Goal: Find specific page/section: Find specific page/section

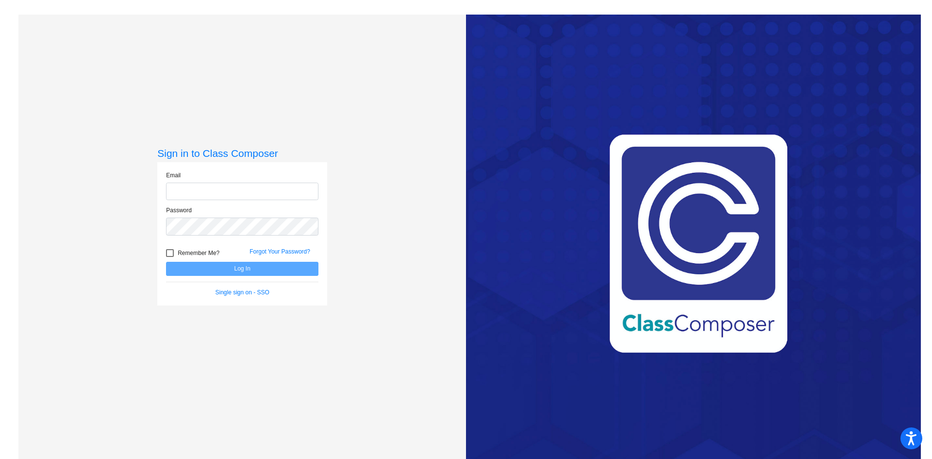
type input "[EMAIL_ADDRESS][PERSON_NAME][DOMAIN_NAME]"
click at [243, 267] on button "Log In" at bounding box center [242, 269] width 152 height 14
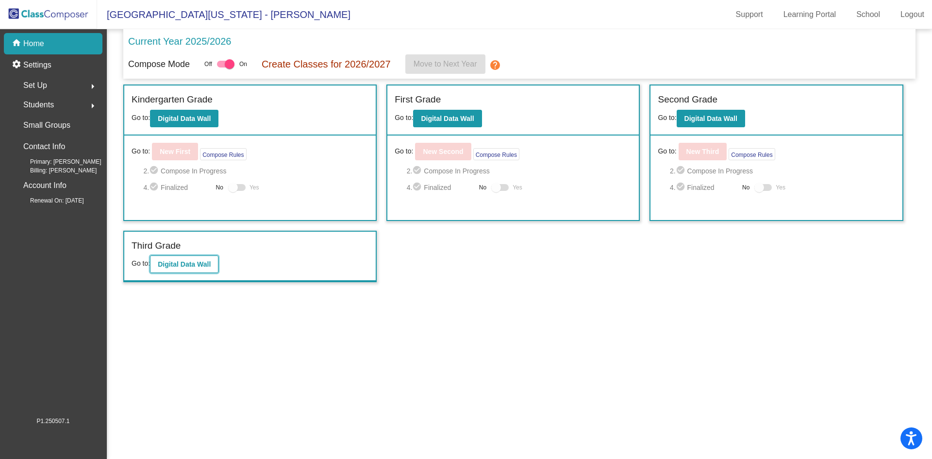
click at [197, 264] on b "Digital Data Wall" at bounding box center [184, 264] width 53 height 8
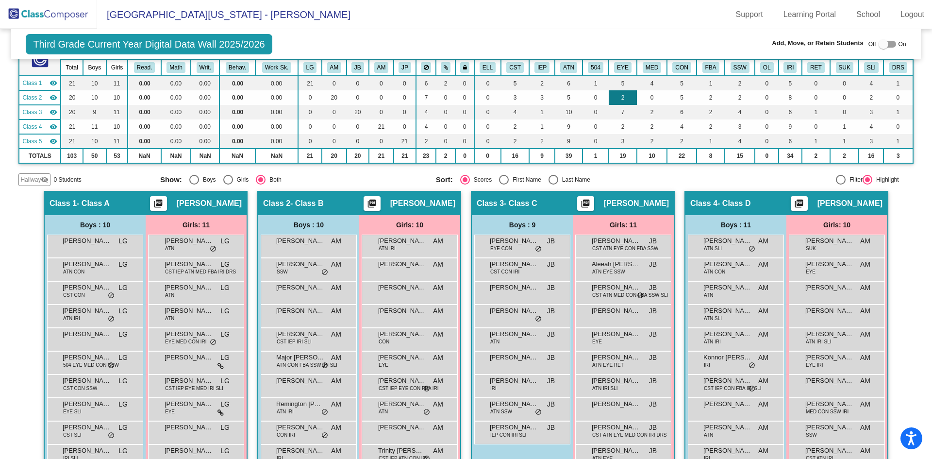
scroll to position [146, 0]
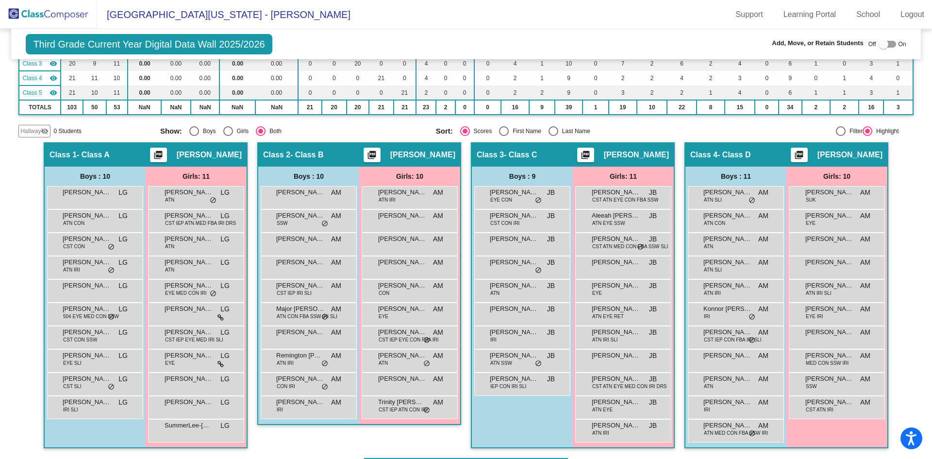
click at [126, 155] on div "Class 1 - Class A picture_as_pdf [PERSON_NAME]" at bounding box center [146, 154] width 202 height 23
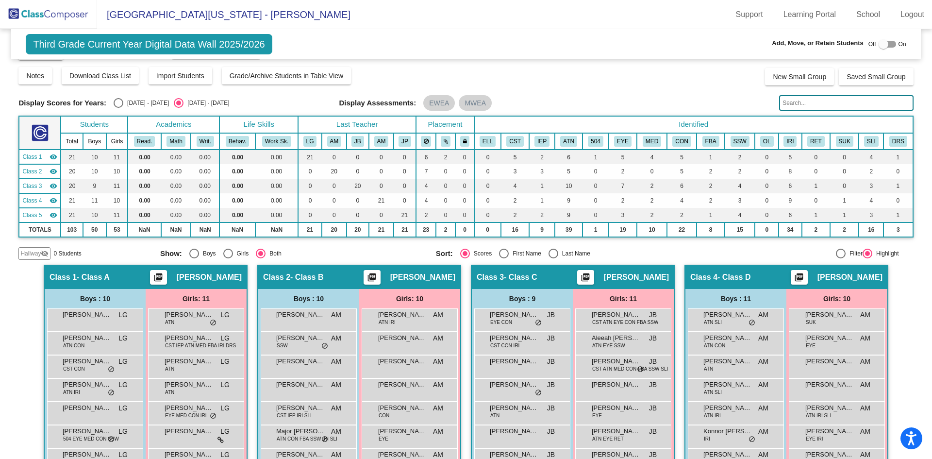
scroll to position [0, 0]
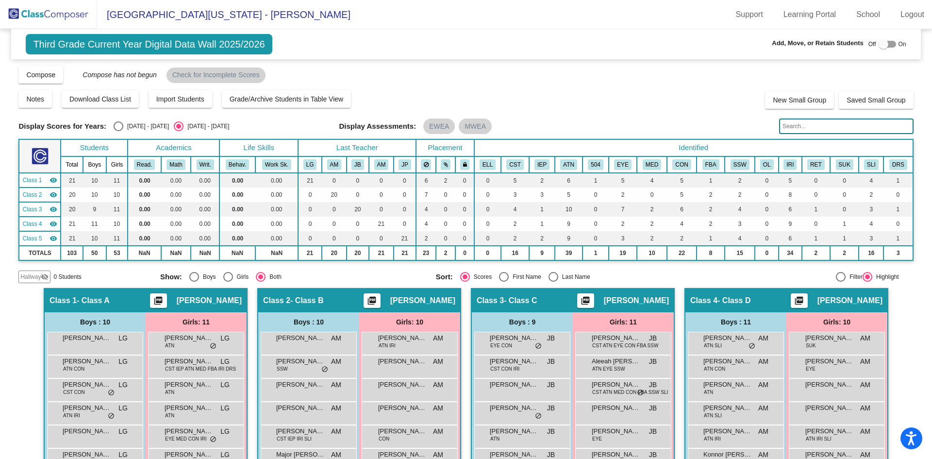
click at [48, 15] on img at bounding box center [48, 14] width 97 height 29
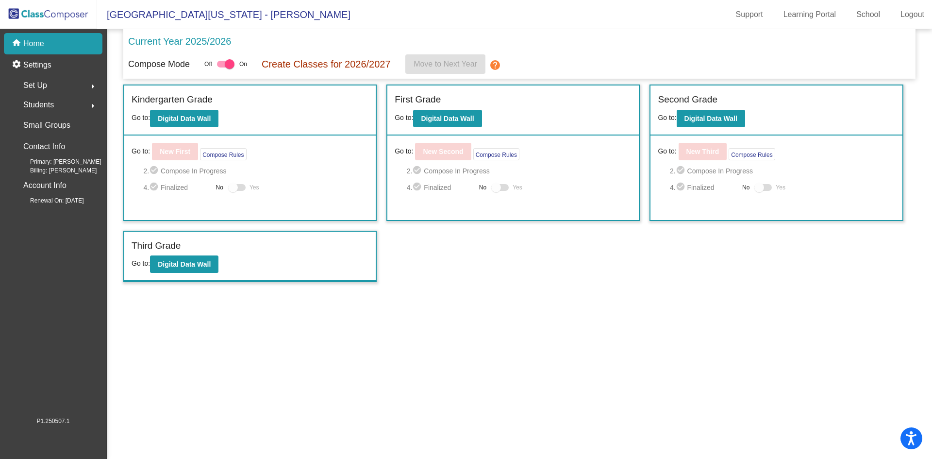
click at [37, 103] on span "Students" at bounding box center [38, 105] width 31 height 14
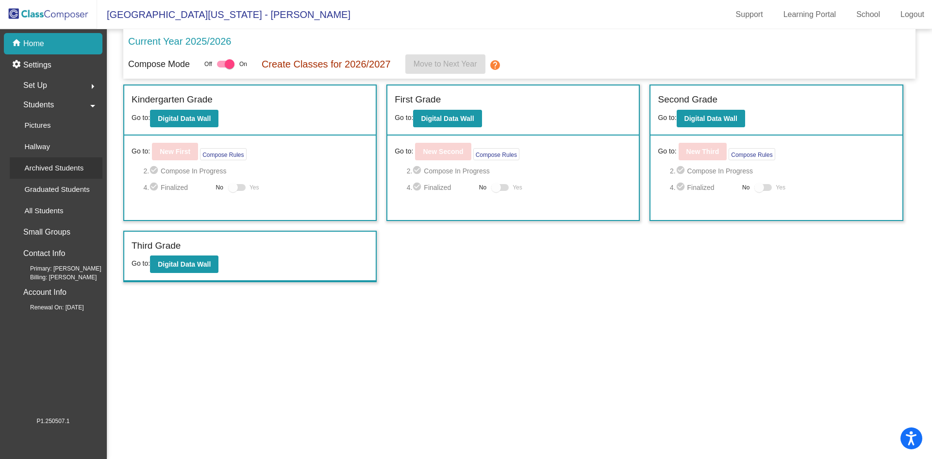
click at [40, 167] on p "Archived Students" at bounding box center [53, 168] width 59 height 12
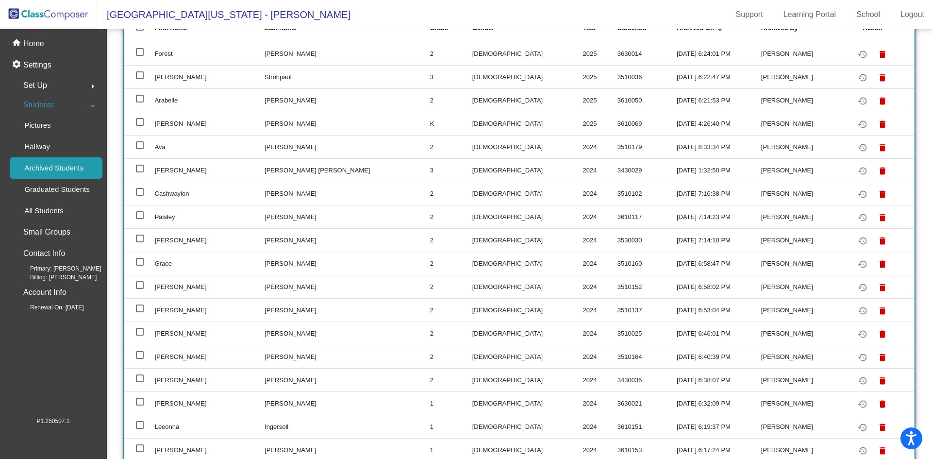
scroll to position [60, 0]
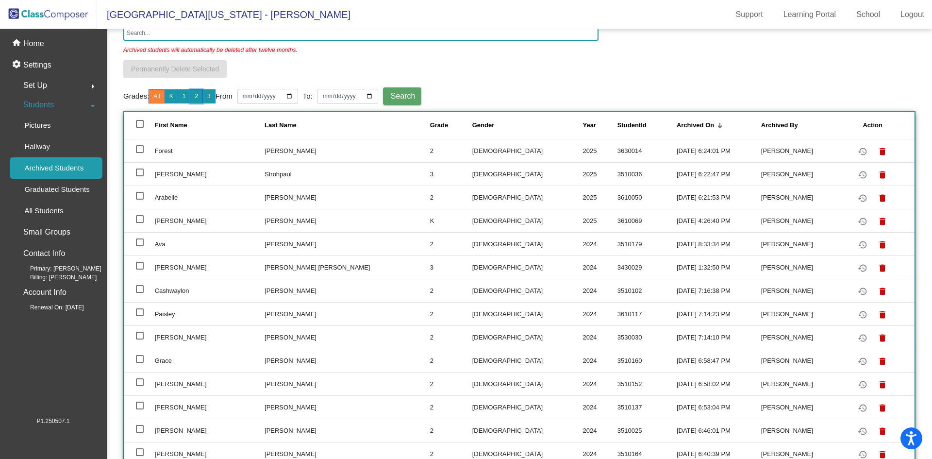
click at [200, 97] on button "2" at bounding box center [196, 96] width 13 height 14
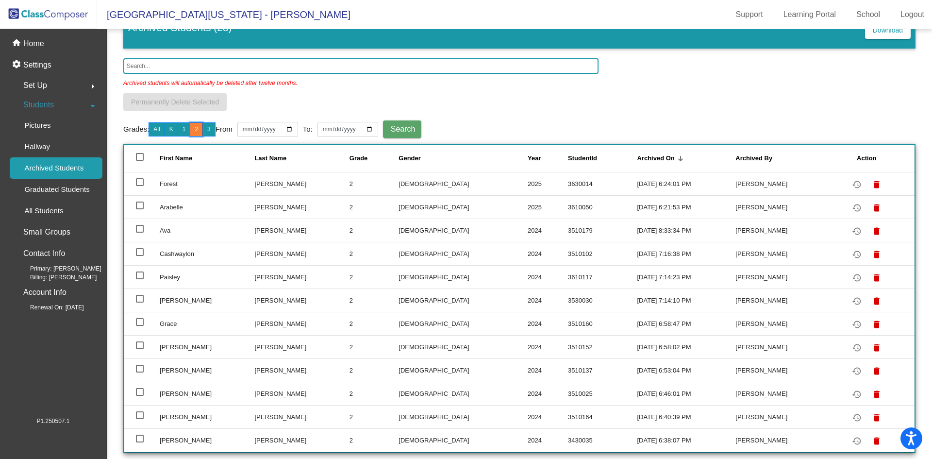
scroll to position [27, 0]
click at [212, 128] on button "3" at bounding box center [208, 129] width 13 height 14
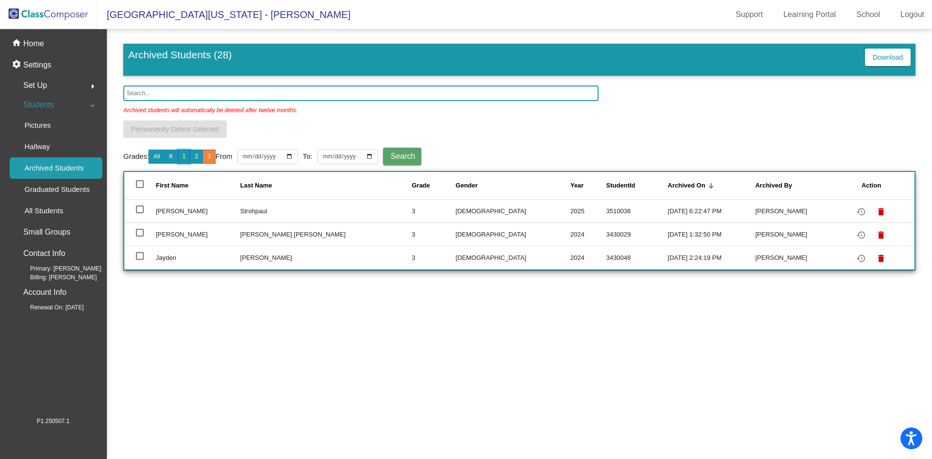
click at [187, 154] on button "1" at bounding box center [184, 156] width 13 height 14
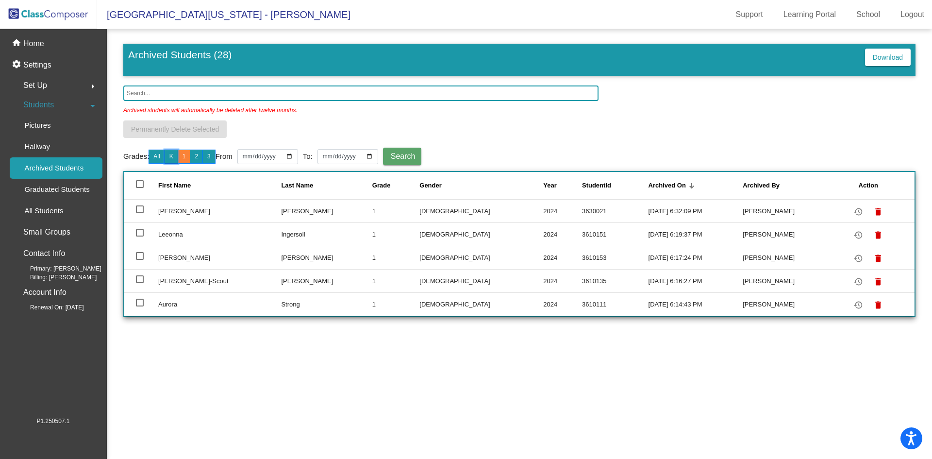
click at [175, 155] on button "K" at bounding box center [171, 156] width 14 height 14
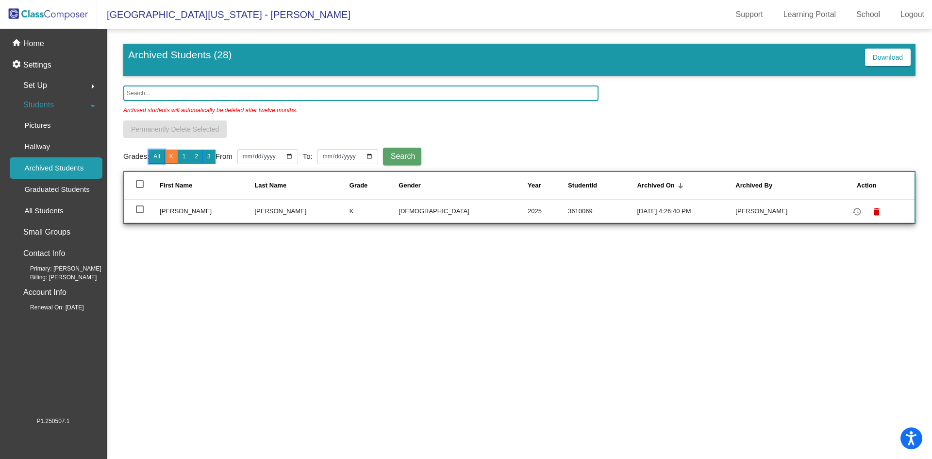
click at [162, 154] on button "All" at bounding box center [156, 156] width 16 height 14
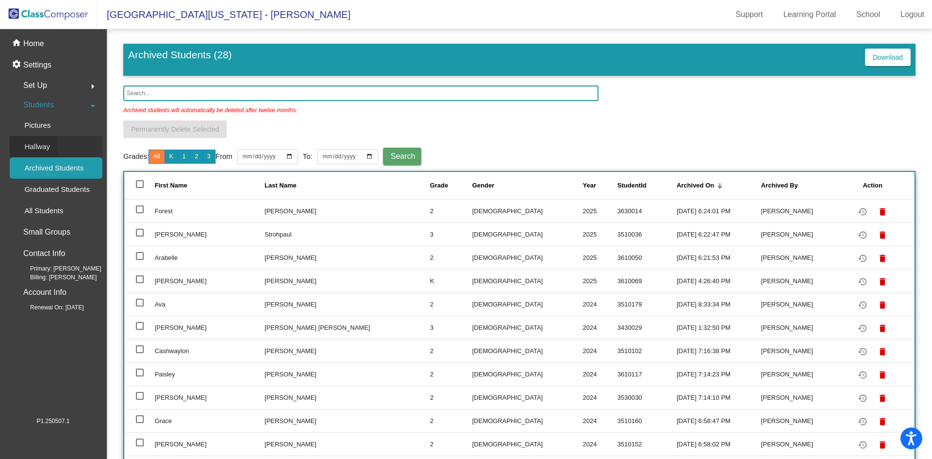
click at [35, 144] on p "Hallway" at bounding box center [37, 147] width 26 height 12
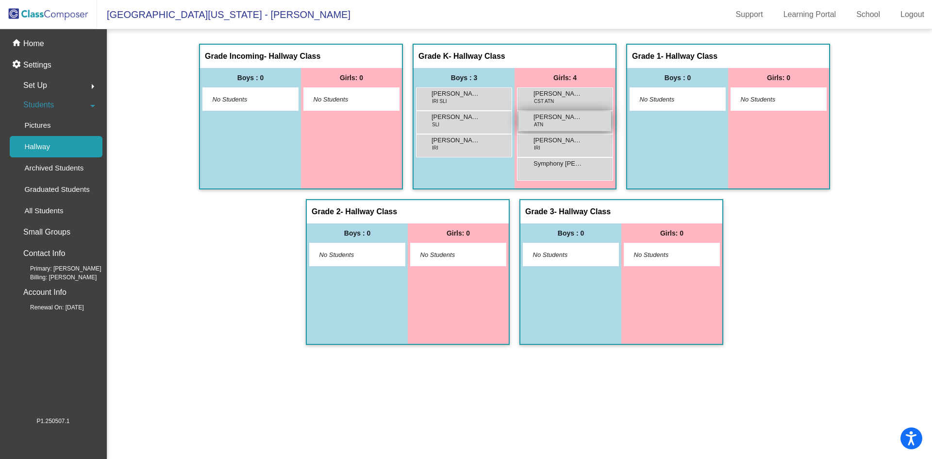
click at [578, 119] on span "[PERSON_NAME]" at bounding box center [557, 117] width 49 height 10
click at [41, 45] on p "Home" at bounding box center [33, 44] width 21 height 12
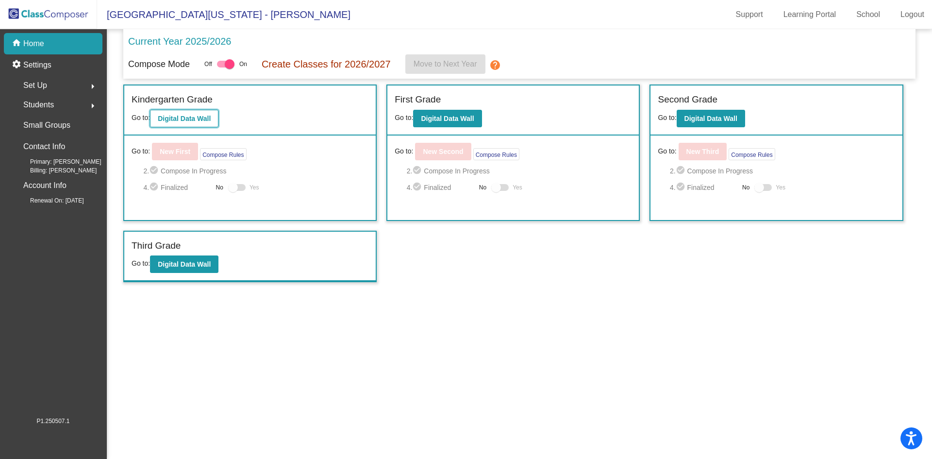
click at [173, 117] on b "Digital Data Wall" at bounding box center [184, 119] width 53 height 8
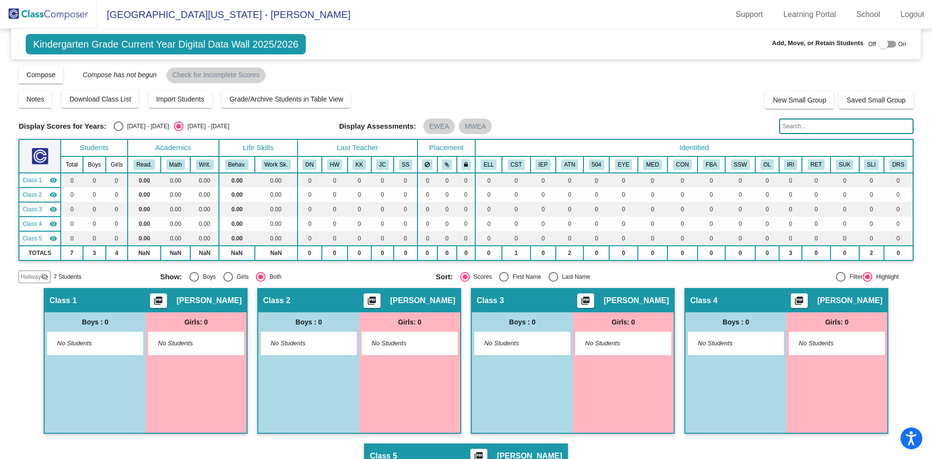
click at [48, 16] on img at bounding box center [48, 14] width 97 height 29
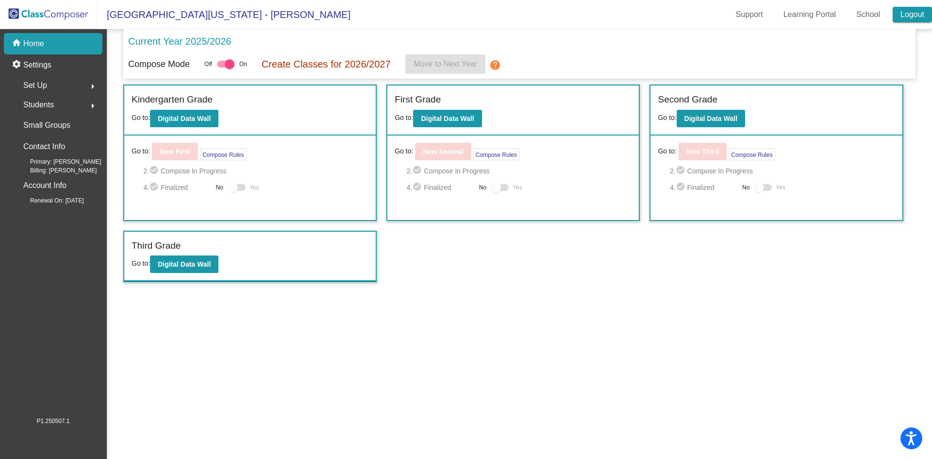
click at [913, 11] on link "Logout" at bounding box center [911, 15] width 39 height 16
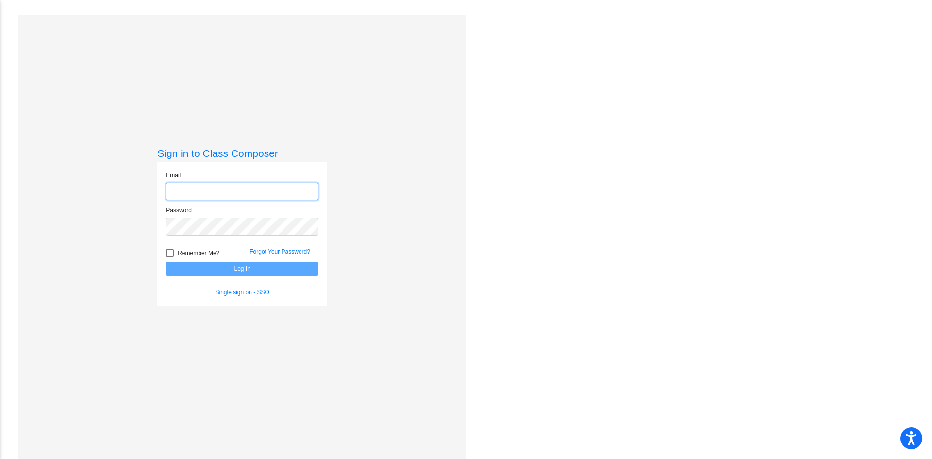
type input "[EMAIL_ADDRESS][PERSON_NAME][DOMAIN_NAME]"
